Goal: Transaction & Acquisition: Obtain resource

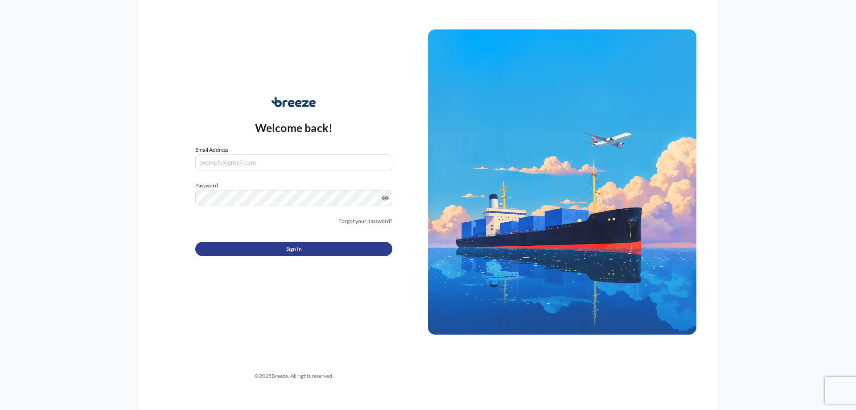
type input "[EMAIL_ADDRESS][DOMAIN_NAME]"
click at [281, 252] on button "Sign In" at bounding box center [293, 249] width 197 height 14
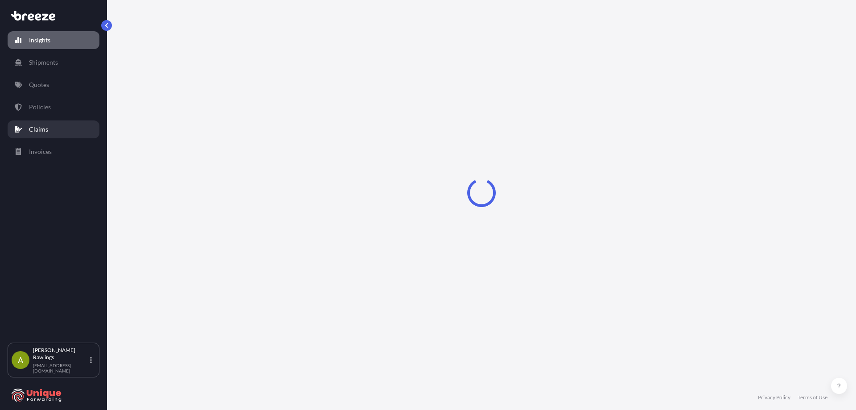
select select "2025"
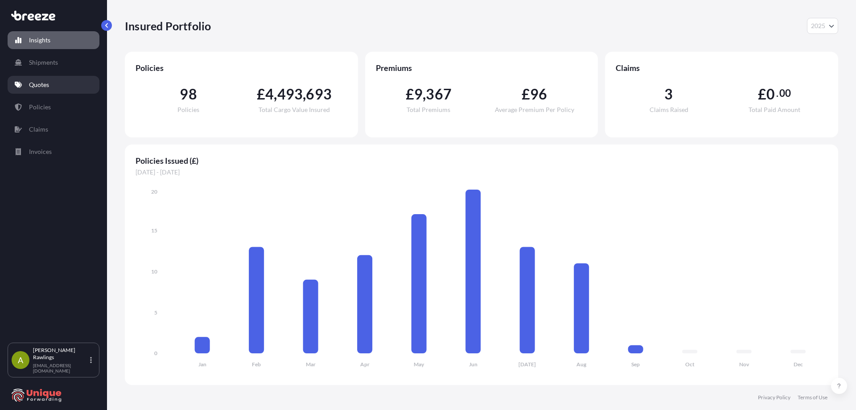
click at [47, 86] on p "Quotes" at bounding box center [39, 84] width 20 height 9
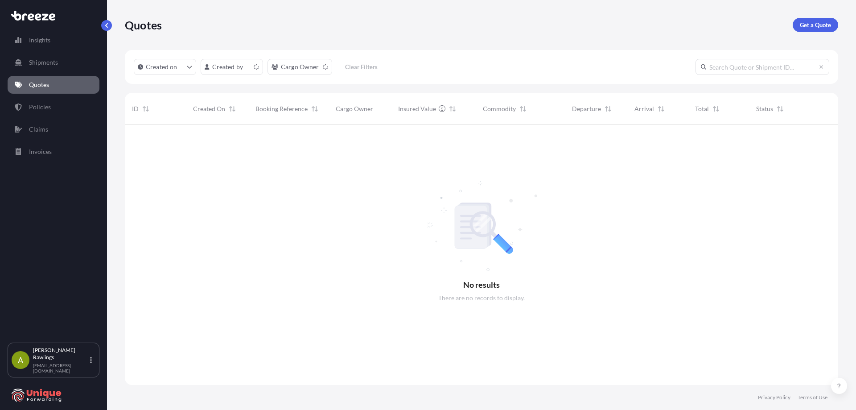
scroll to position [258, 707]
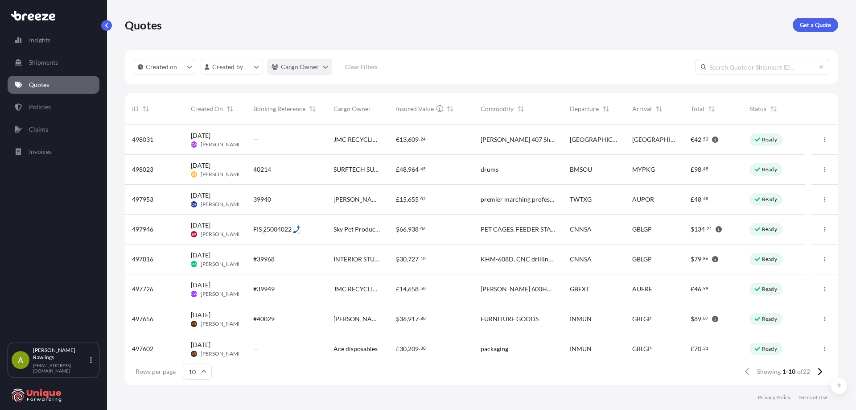
click at [286, 66] on html "Insights Shipments Quotes Policies Claims Invoices A [PERSON_NAME] [EMAIL_ADDRE…" at bounding box center [428, 205] width 856 height 410
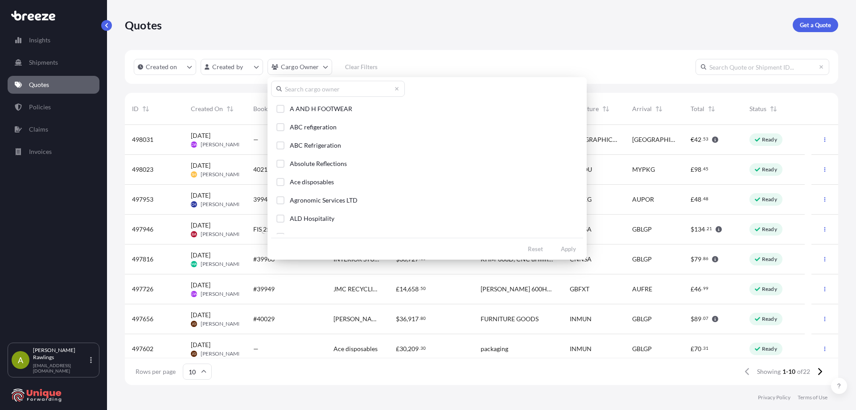
click at [322, 83] on input "text" at bounding box center [338, 89] width 134 height 16
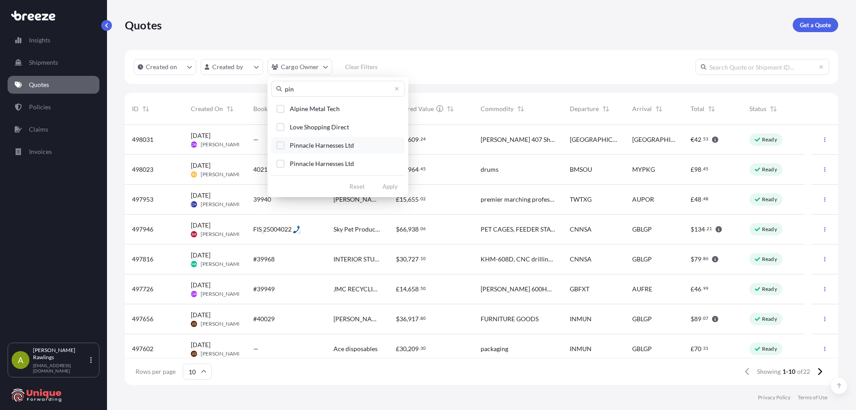
type input "pin"
drag, startPoint x: 301, startPoint y: 146, endPoint x: 293, endPoint y: 145, distance: 8.5
click at [301, 146] on span "Pinnacle Harnesses Ltd" at bounding box center [322, 145] width 64 height 9
click at [280, 165] on div "Select Option" at bounding box center [280, 164] width 8 height 8
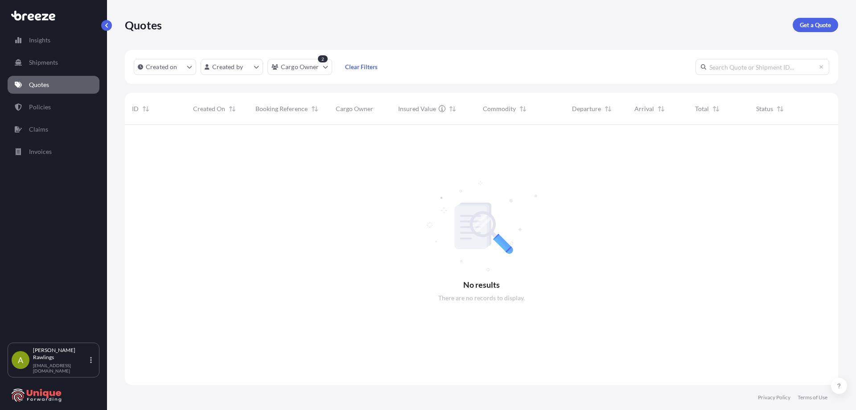
scroll to position [285, 707]
click at [308, 70] on html "Insights Shipments Quotes Policies Claims Invoices A [PERSON_NAME] [EMAIL_ADDRE…" at bounding box center [428, 205] width 856 height 410
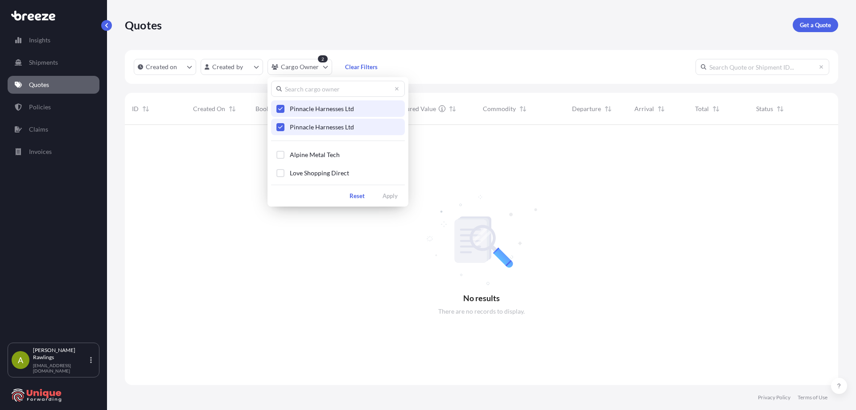
click at [311, 129] on span "Pinnacle Harnesses Ltd" at bounding box center [322, 127] width 64 height 9
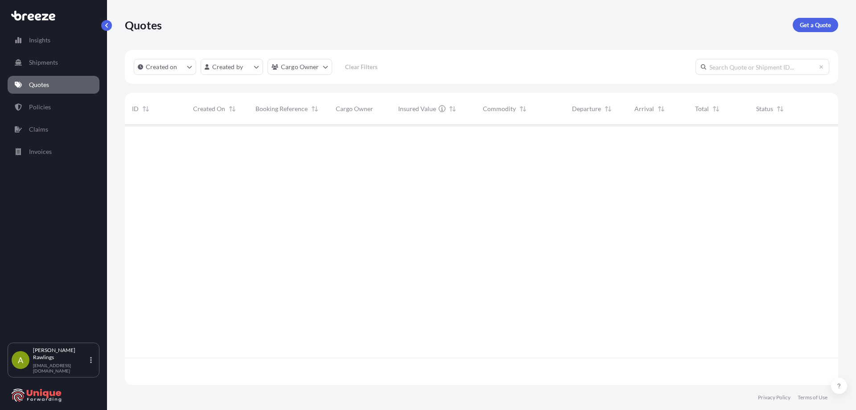
scroll to position [258, 707]
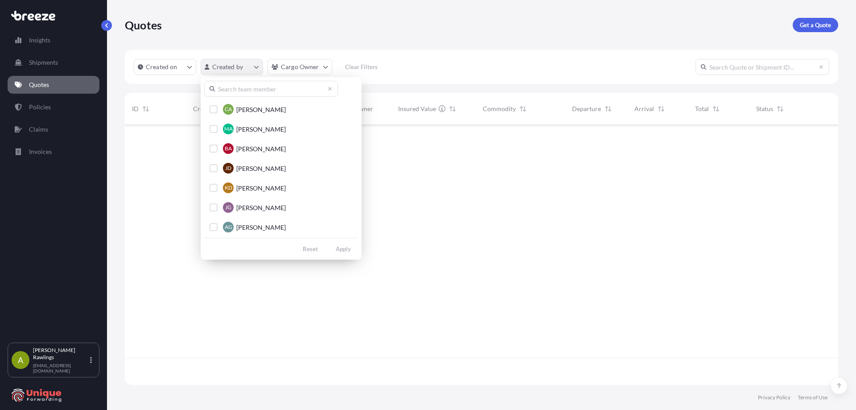
click at [247, 70] on html "Insights Shipments Quotes Policies Claims Invoices A [PERSON_NAME] [EMAIL_ADDRE…" at bounding box center [428, 205] width 856 height 410
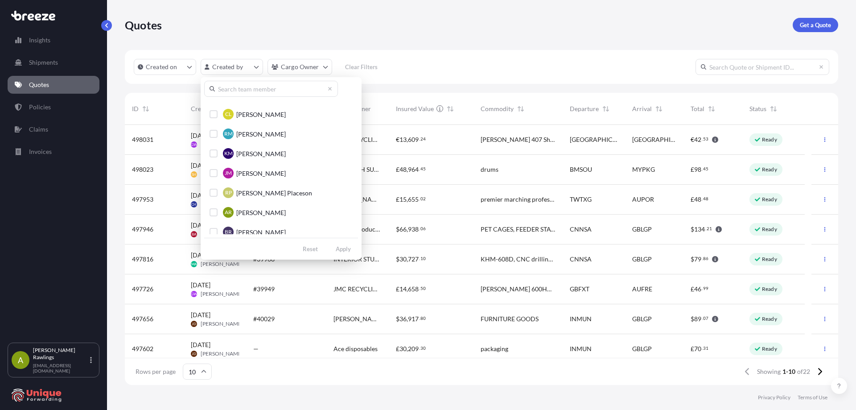
scroll to position [312, 0]
click at [259, 208] on span "[PERSON_NAME]" at bounding box center [260, 209] width 49 height 9
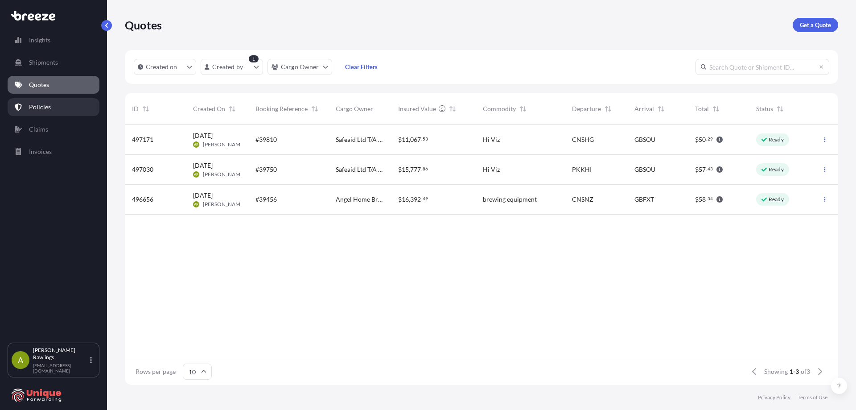
click at [49, 105] on p "Policies" at bounding box center [40, 107] width 22 height 9
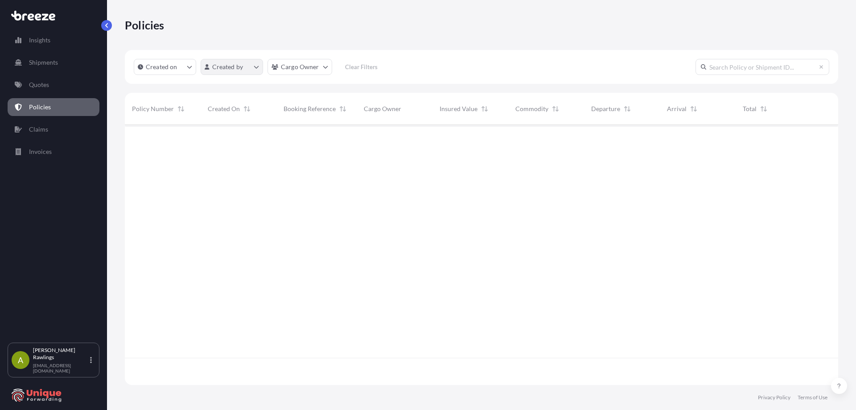
scroll to position [285, 707]
click at [301, 70] on html "Insights Shipments Quotes Policies Claims Invoices A [PERSON_NAME] [EMAIL_ADDRE…" at bounding box center [428, 205] width 856 height 410
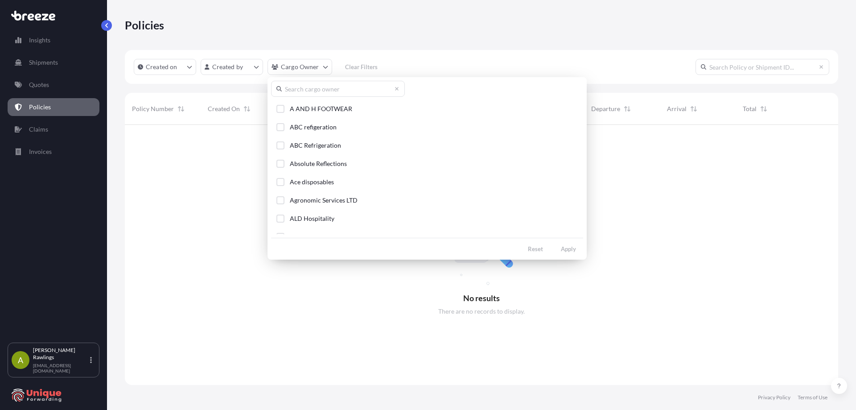
click at [312, 91] on input "text" at bounding box center [338, 89] width 134 height 16
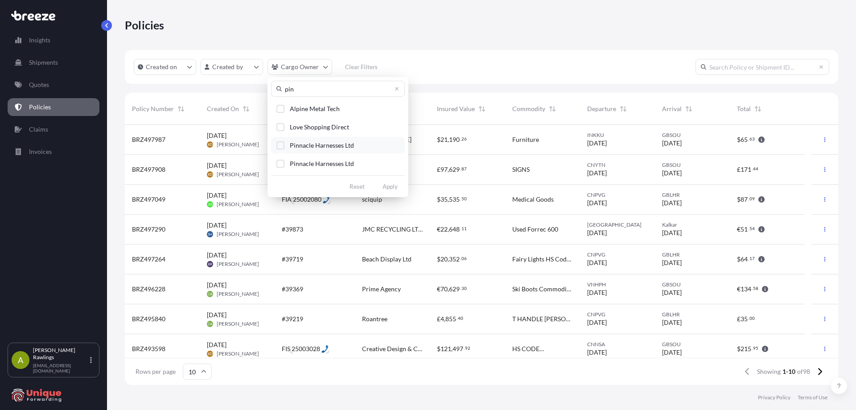
scroll to position [258, 707]
type input "pin"
click at [327, 148] on span "Pinnacle Harnesses Ltd" at bounding box center [322, 145] width 64 height 9
drag, startPoint x: 302, startPoint y: 158, endPoint x: 322, endPoint y: 162, distance: 20.5
click at [302, 158] on button "Pinnacle Harnesses Ltd" at bounding box center [338, 163] width 134 height 16
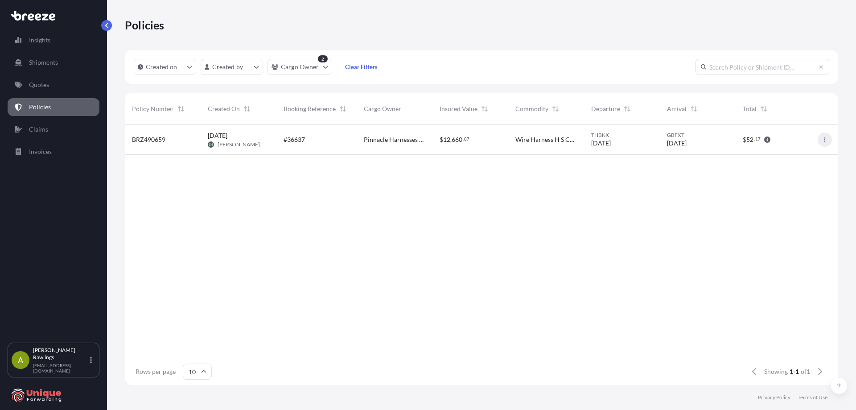
click at [826, 140] on icon "button" at bounding box center [824, 139] width 5 height 5
click at [795, 143] on p "Duplicate quote" at bounding box center [775, 141] width 45 height 9
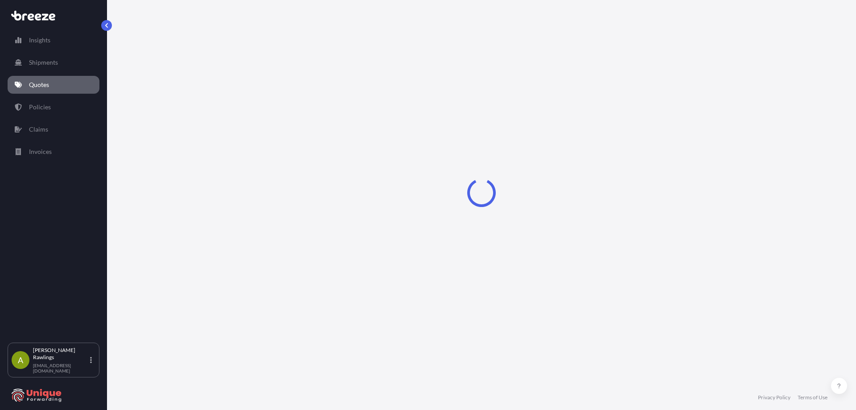
select select "Road"
select select "Sea"
select select "Road"
select select "1"
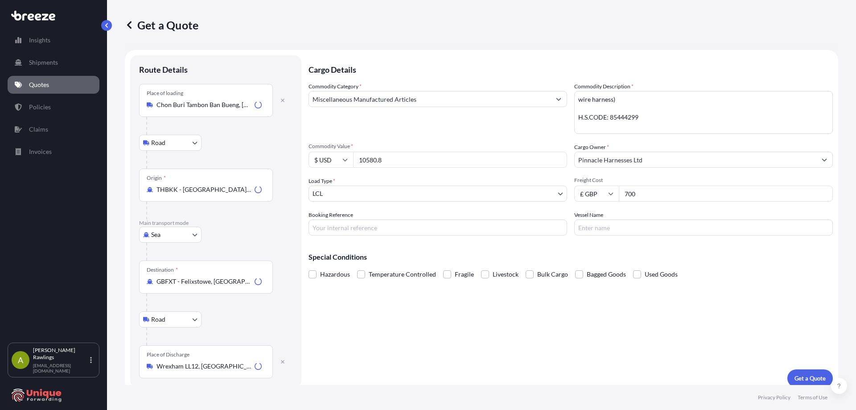
scroll to position [8, 0]
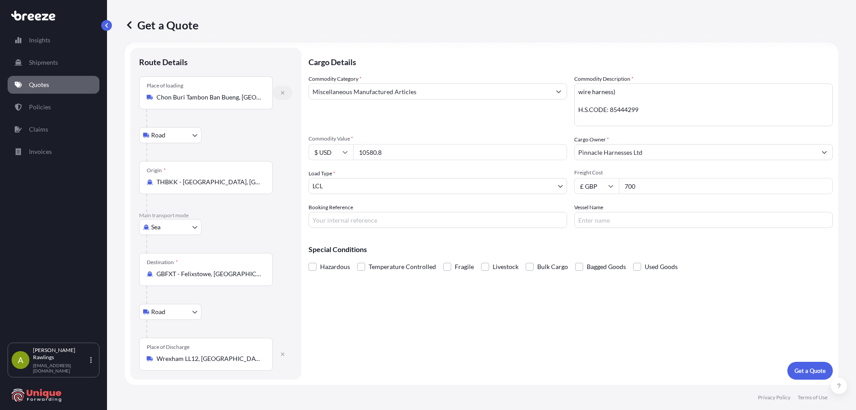
click at [283, 91] on icon "button" at bounding box center [282, 92] width 5 height 5
select select
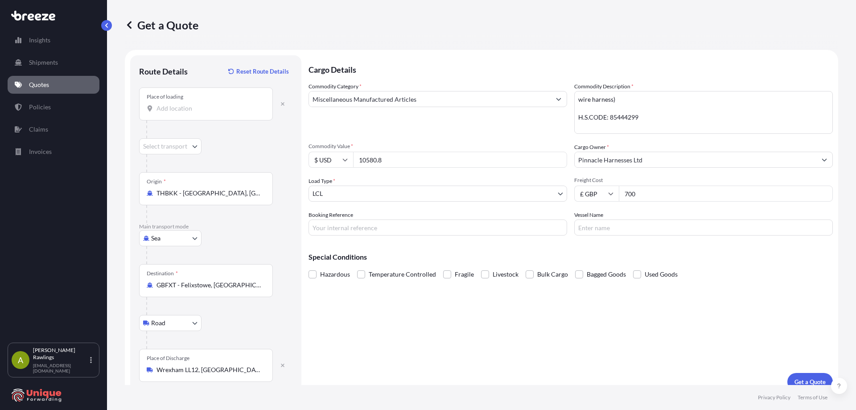
click at [217, 103] on div "Place of loading" at bounding box center [206, 103] width 134 height 33
click at [217, 104] on input "Place of loading" at bounding box center [208, 108] width 105 height 9
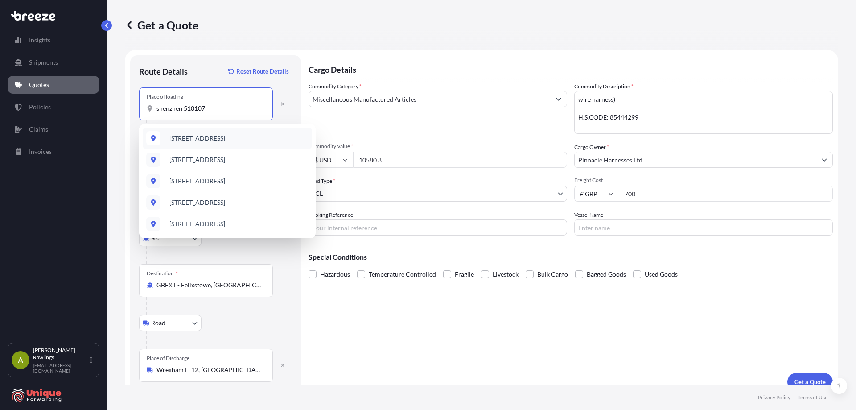
click at [225, 141] on span "[STREET_ADDRESS]" at bounding box center [197, 138] width 56 height 9
type input "[STREET_ADDRESS]"
select select "Road"
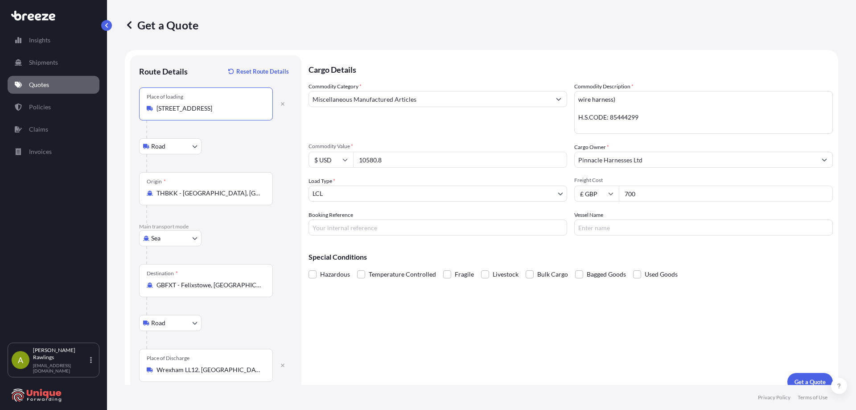
type input "[STREET_ADDRESS]"
click at [191, 196] on input "THBKK - [GEOGRAPHIC_DATA], [GEOGRAPHIC_DATA]" at bounding box center [208, 193] width 105 height 9
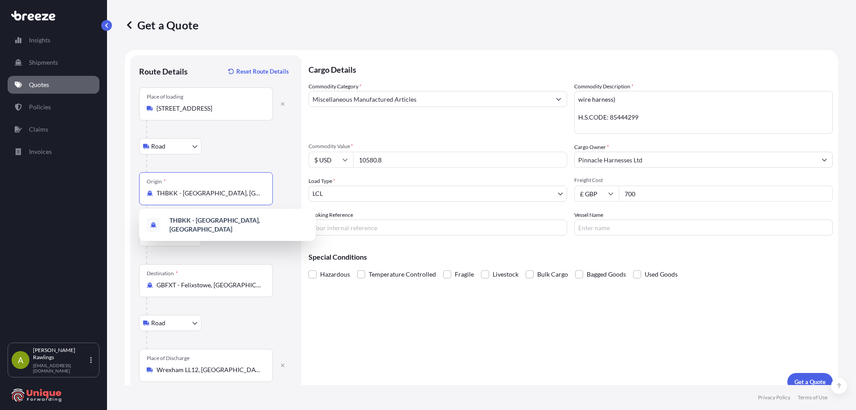
click at [191, 196] on input "THBKK - [GEOGRAPHIC_DATA], [GEOGRAPHIC_DATA]" at bounding box center [208, 193] width 105 height 9
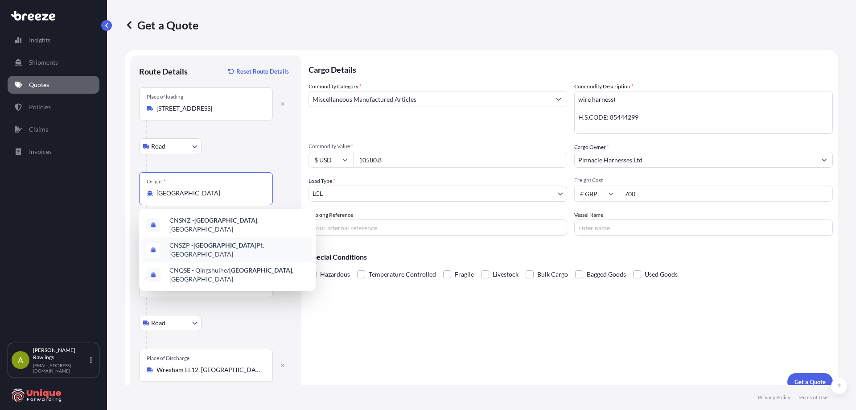
click at [264, 247] on div "CNSZP - Shenzhen Pt, [GEOGRAPHIC_DATA]" at bounding box center [227, 249] width 169 height 25
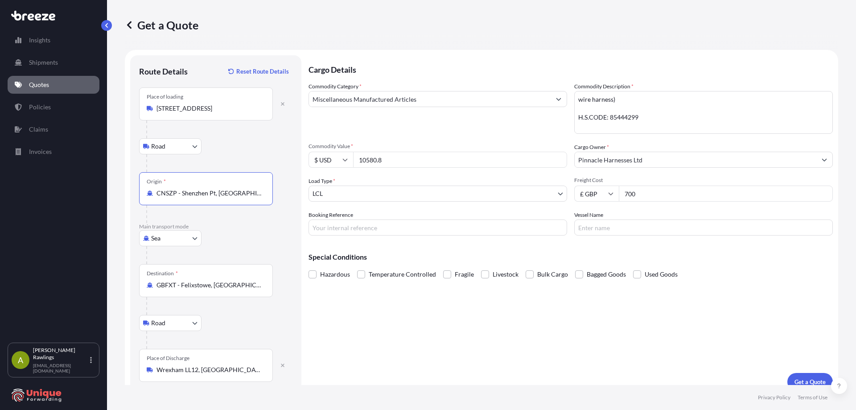
scroll to position [11, 0]
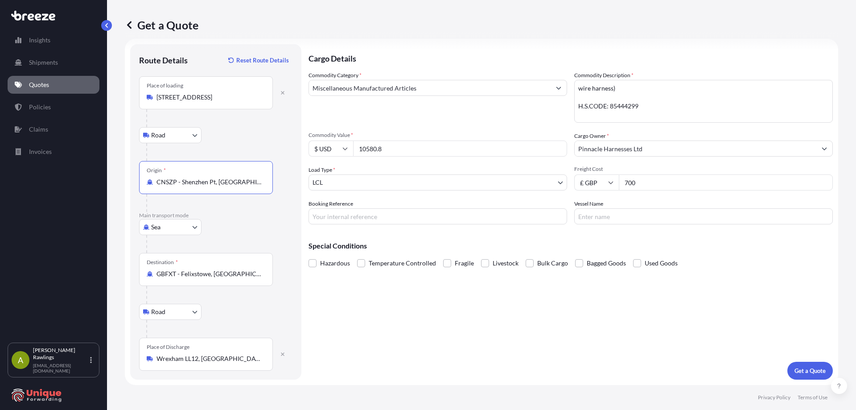
type input "CNSZP - Shenzhen Pt, [GEOGRAPHIC_DATA]"
click at [426, 143] on input "10580.8" at bounding box center [460, 148] width 214 height 16
type input "9109.38"
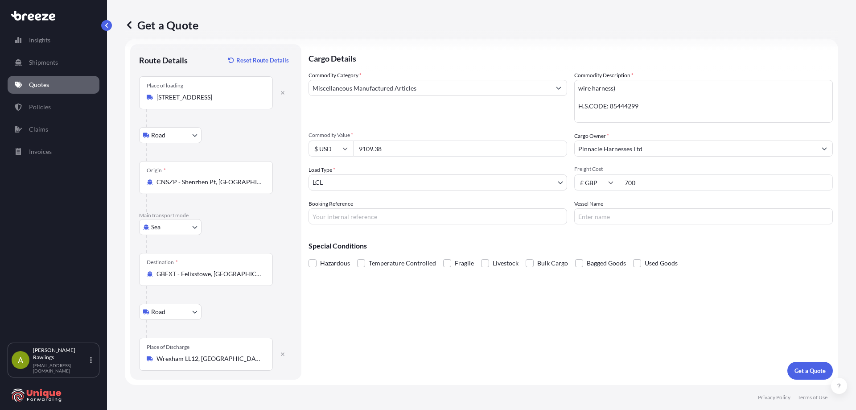
click at [661, 181] on input "700" at bounding box center [726, 182] width 214 height 16
type input "550"
click at [359, 210] on input "Booking Reference" at bounding box center [438, 216] width 259 height 16
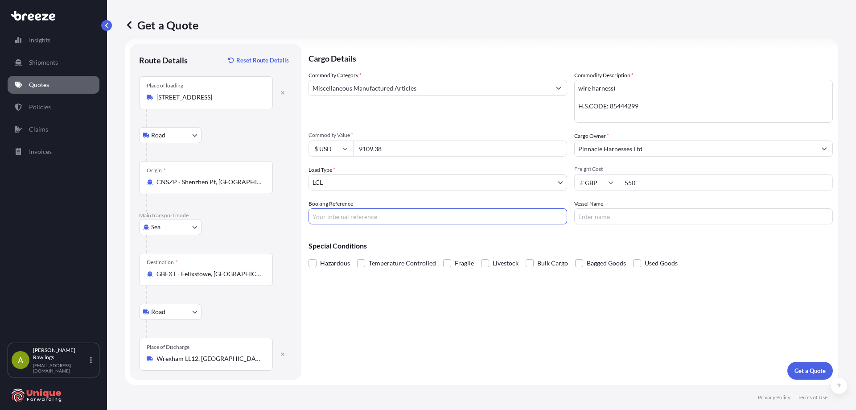
paste input "#40246"
type input "#40246"
click at [797, 370] on p "Get a Quote" at bounding box center [809, 370] width 31 height 9
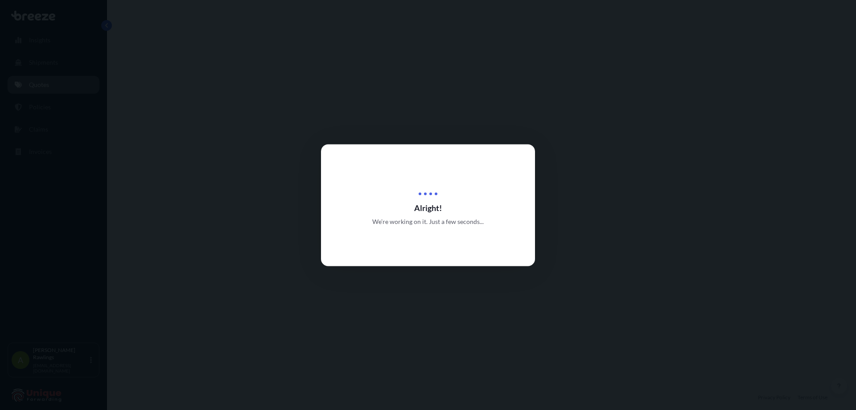
select select "Road"
select select "Sea"
select select "Road"
select select "1"
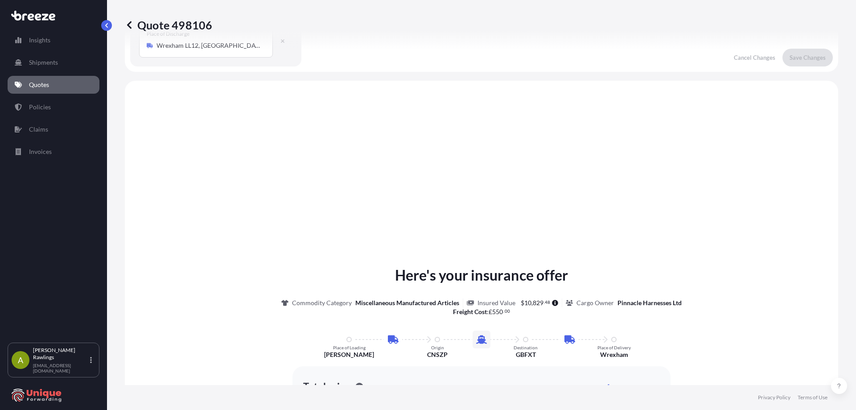
scroll to position [357, 0]
